Goal: Information Seeking & Learning: Learn about a topic

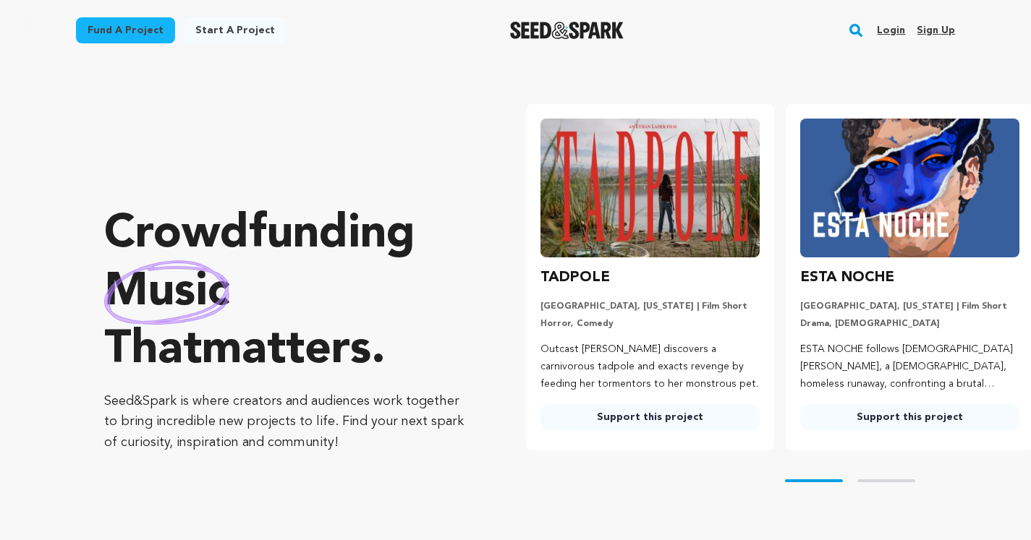
click at [611, 190] on img at bounding box center [649, 188] width 219 height 139
click at [833, 184] on img at bounding box center [909, 188] width 219 height 139
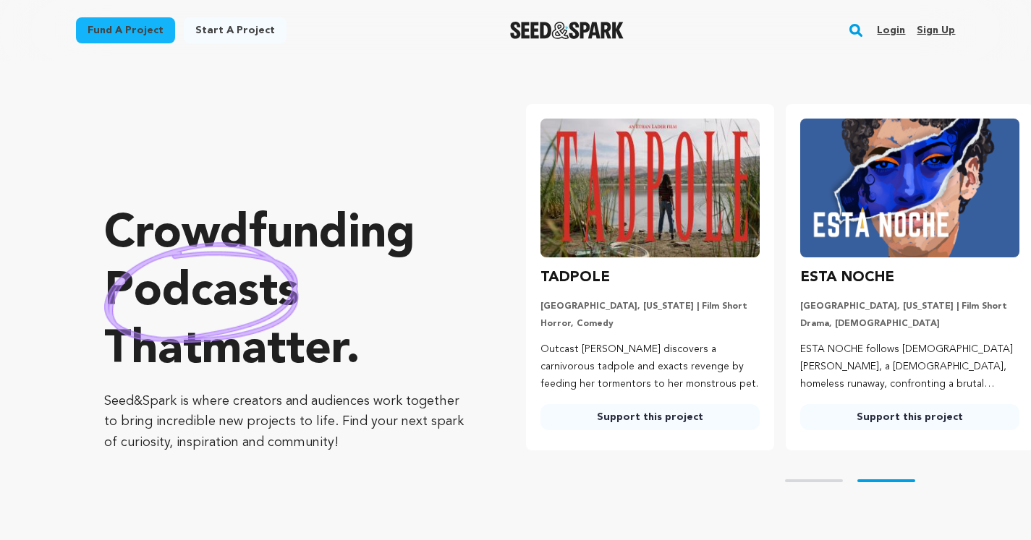
click at [648, 414] on link "Support this project" at bounding box center [649, 417] width 219 height 26
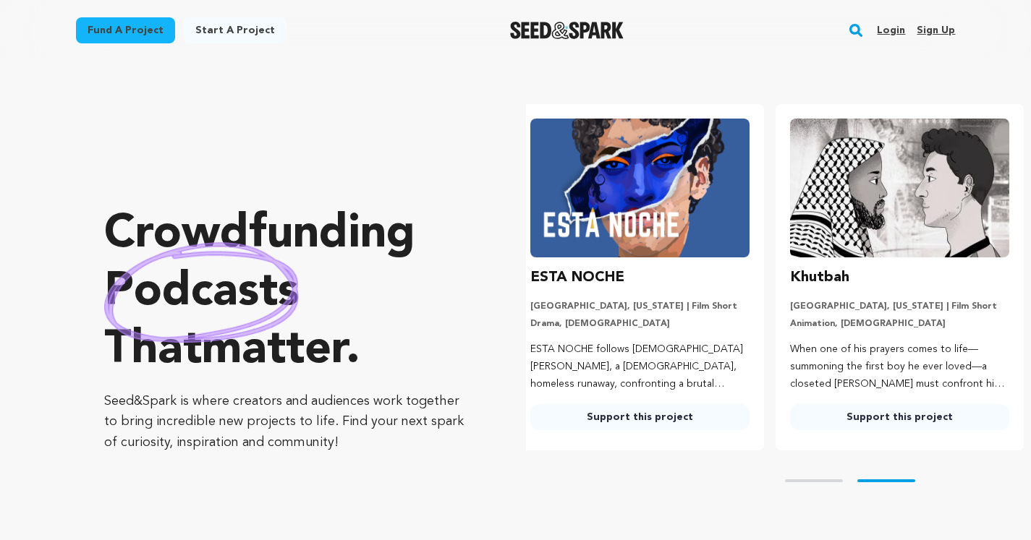
click at [888, 418] on link "Support this project" at bounding box center [899, 417] width 219 height 26
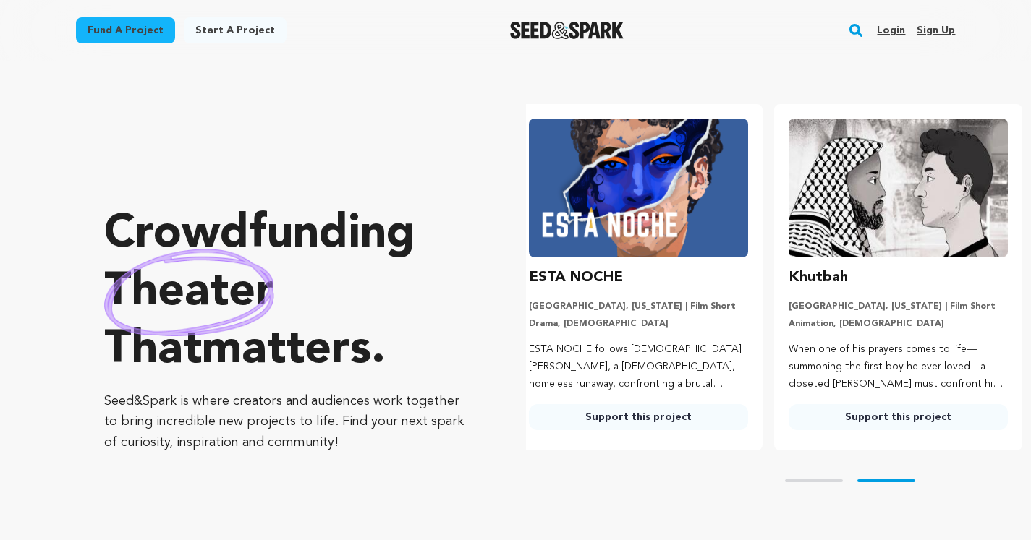
click at [895, 412] on link "Support this project" at bounding box center [897, 417] width 219 height 26
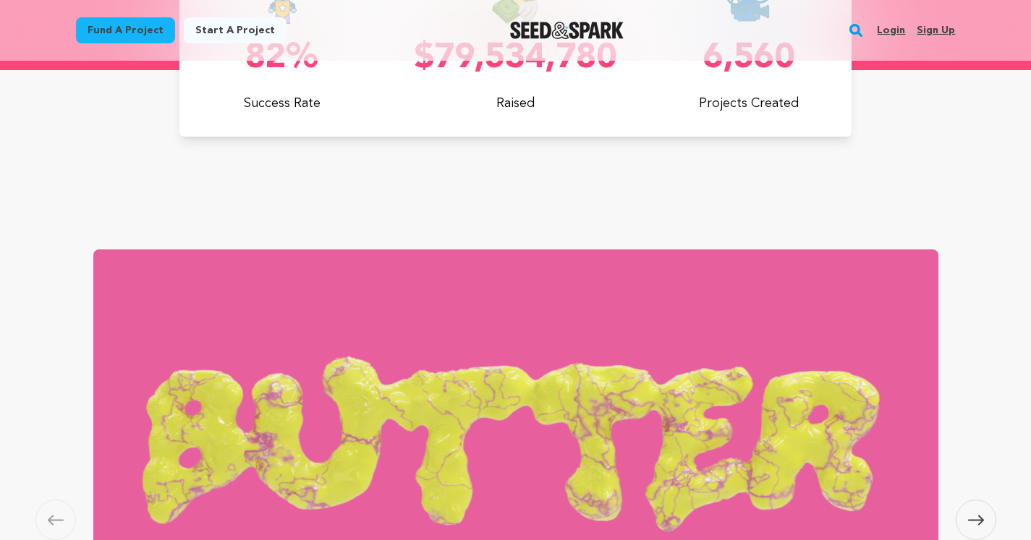
scroll to position [1102, 0]
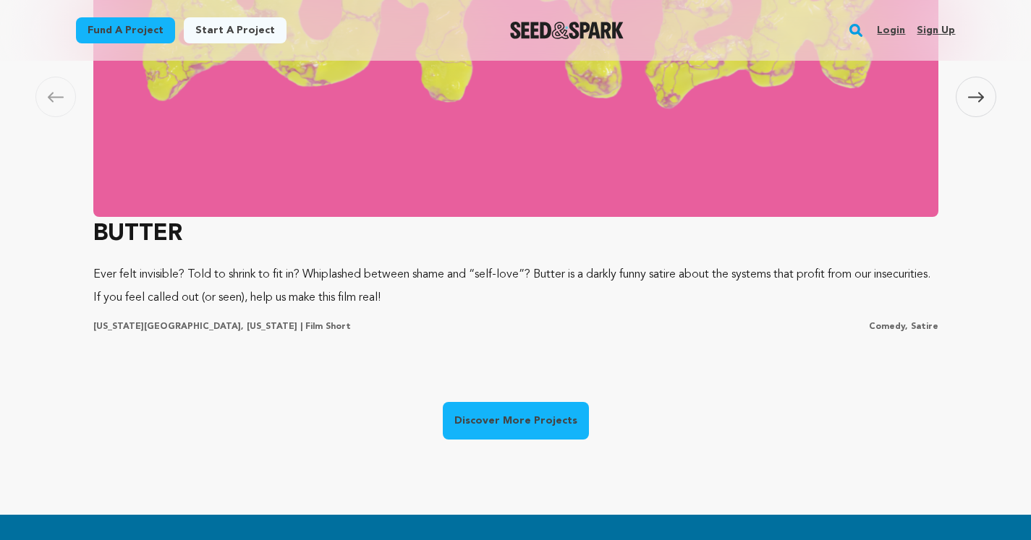
click at [499, 153] on img at bounding box center [515, 21] width 845 height 391
click at [489, 415] on link "Discover More Projects" at bounding box center [516, 421] width 146 height 38
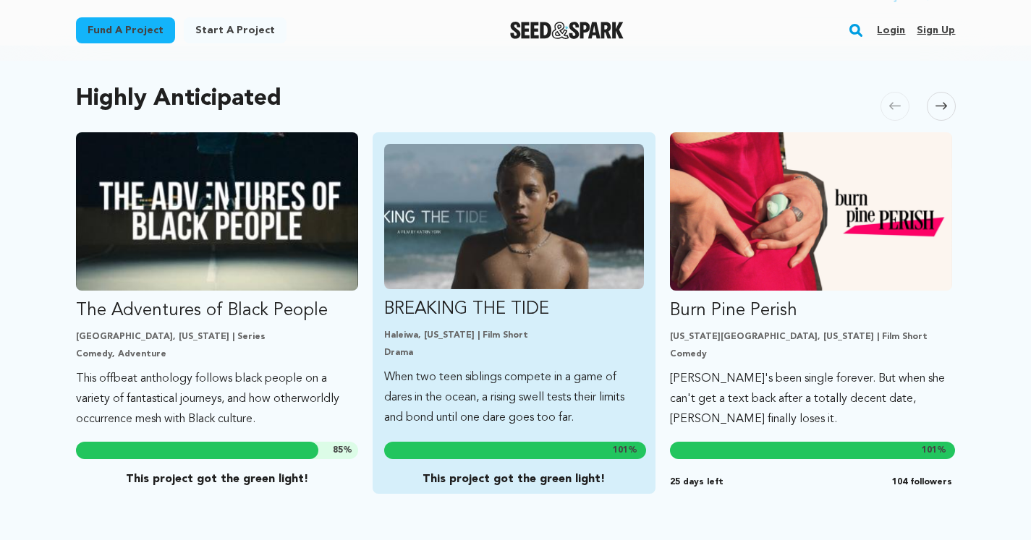
scroll to position [804, 0]
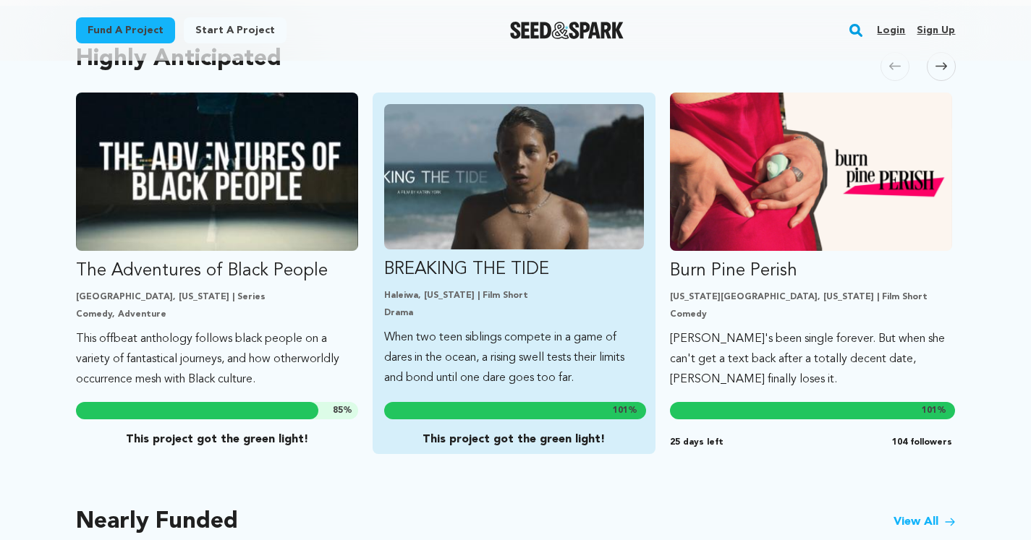
click at [508, 258] on p "BREAKING THE TIDE" at bounding box center [514, 269] width 260 height 23
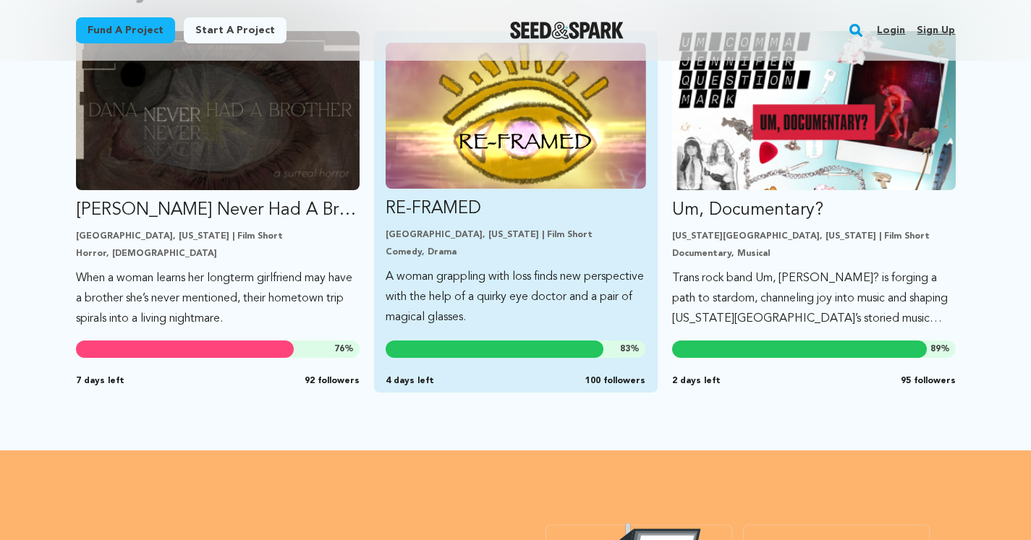
scroll to position [1190, 0]
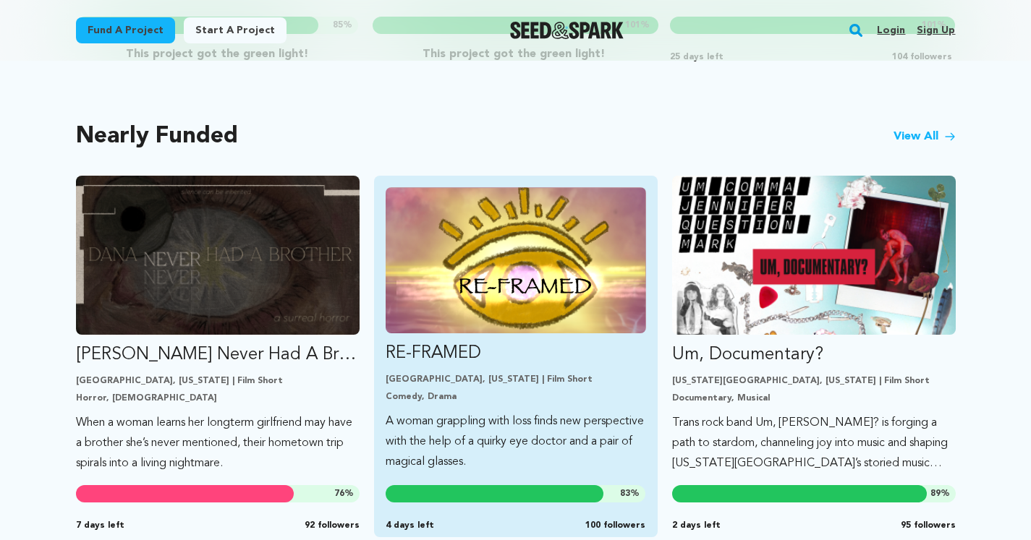
click at [498, 263] on img "Fund RE-FRAMED" at bounding box center [515, 260] width 260 height 146
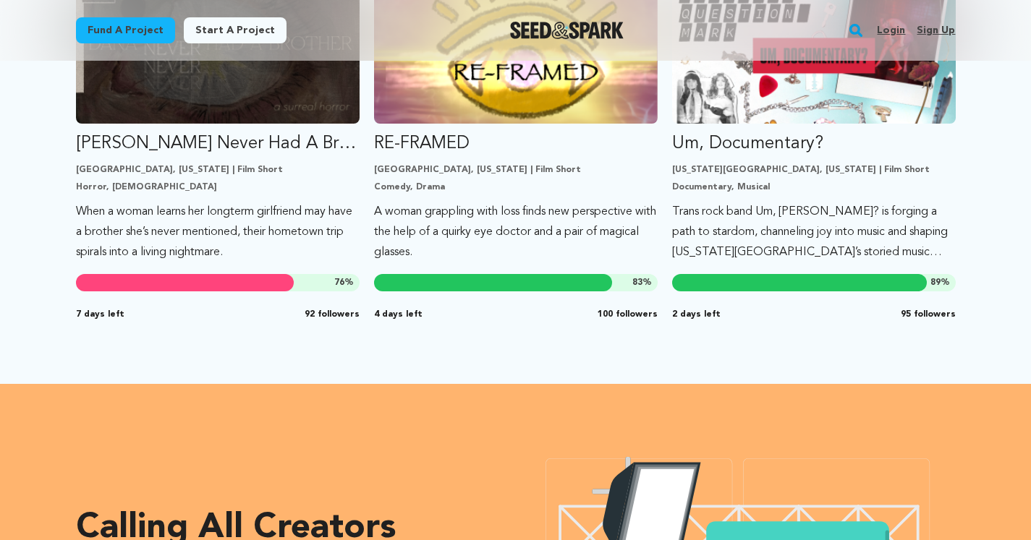
scroll to position [1141, 0]
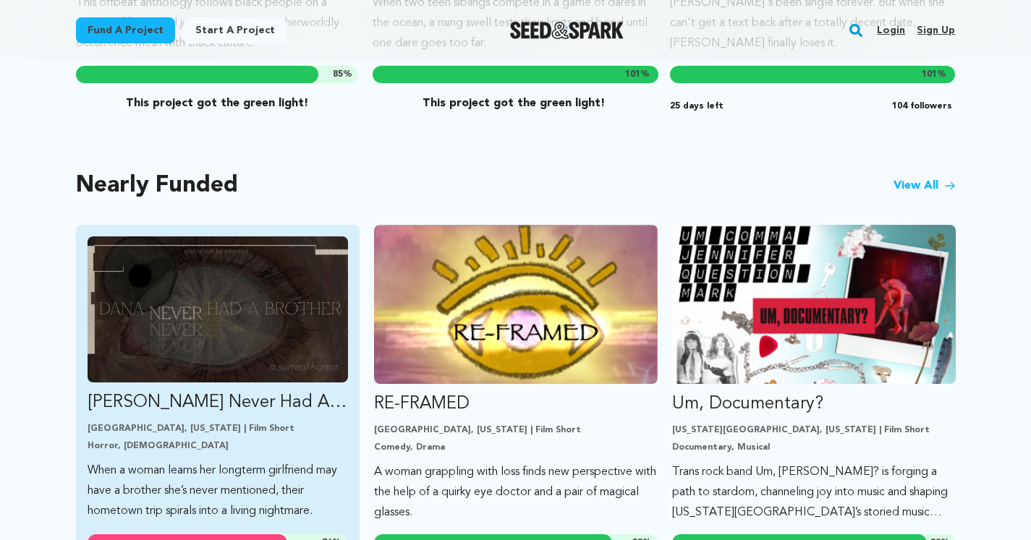
click at [250, 296] on img "Fund Dana Never Had A Brother" at bounding box center [218, 310] width 260 height 146
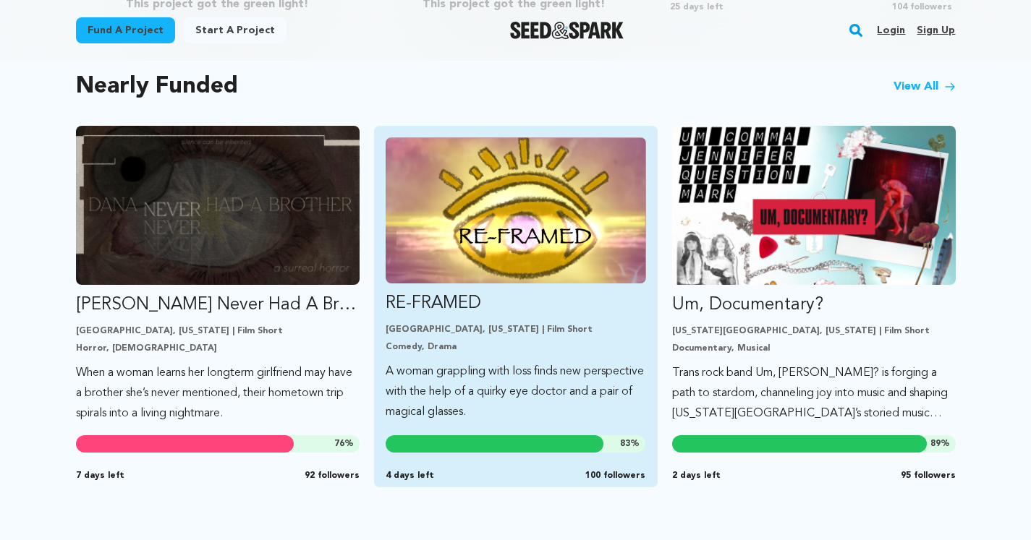
scroll to position [1274, 0]
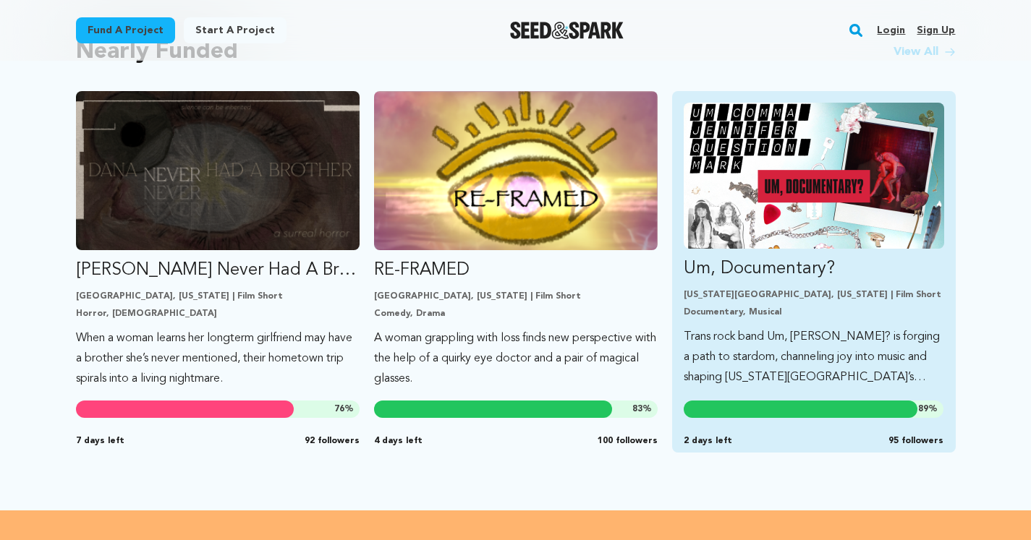
click at [801, 228] on img "Fund Um, Documentary?" at bounding box center [813, 176] width 260 height 146
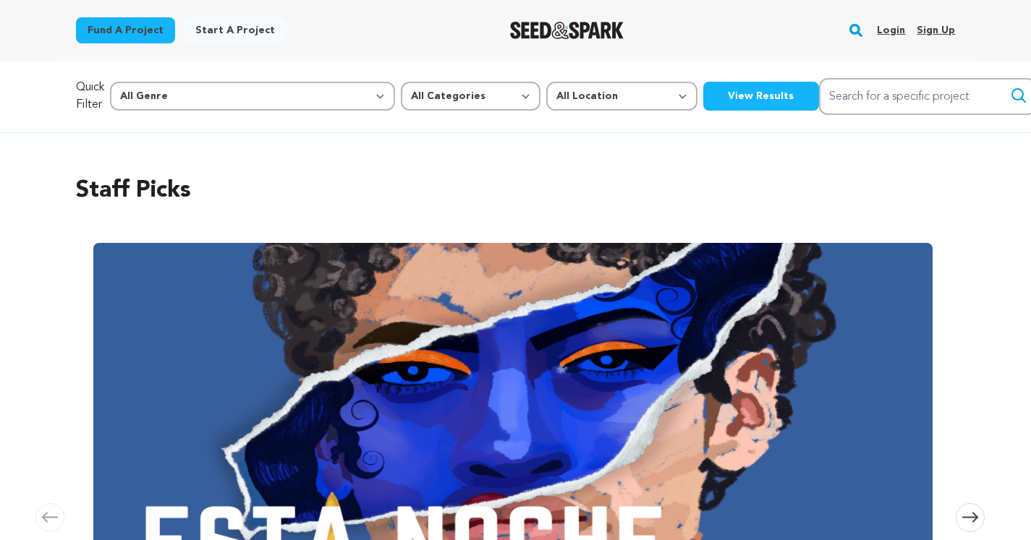
scroll to position [0, 0]
